Goal: Information Seeking & Learning: Learn about a topic

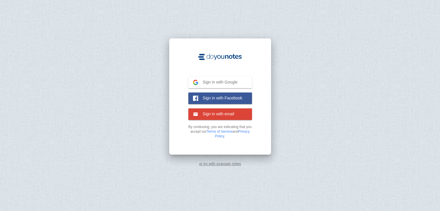
click at [241, 80] on button "Sign in with Google Google" at bounding box center [220, 83] width 64 height 12
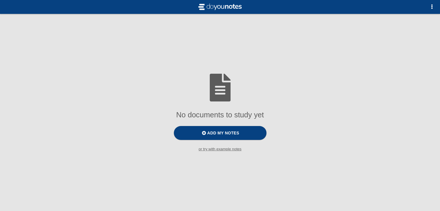
click at [228, 151] on small "or try with example notes" at bounding box center [220, 149] width 440 height 4
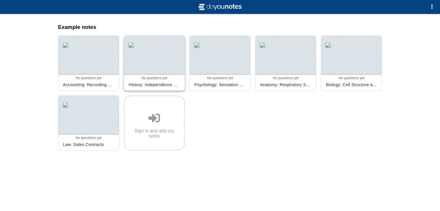
click at [167, 54] on div at bounding box center [154, 55] width 60 height 39
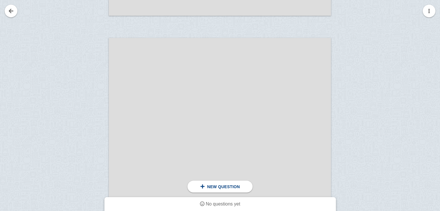
scroll to position [752, 0]
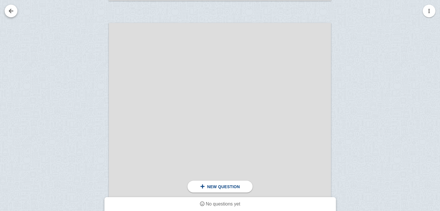
click at [16, 10] on link at bounding box center [11, 11] width 13 height 13
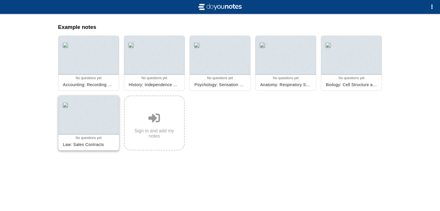
click at [92, 112] on div at bounding box center [88, 115] width 60 height 39
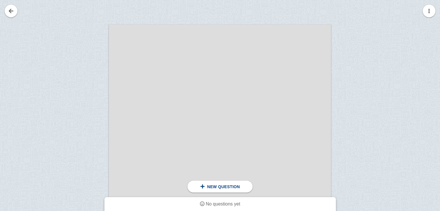
scroll to position [93, 0]
